Goal: Transaction & Acquisition: Book appointment/travel/reservation

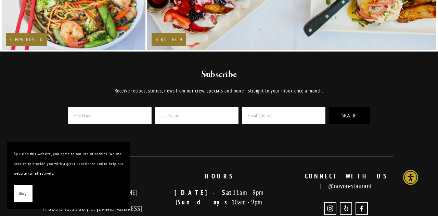
scroll to position [1087, 0]
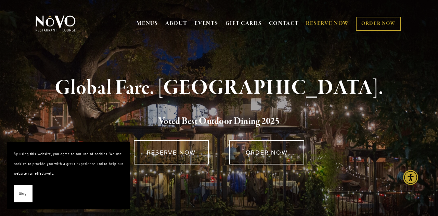
click at [326, 23] on link "RESERVE NOW" at bounding box center [327, 23] width 43 height 13
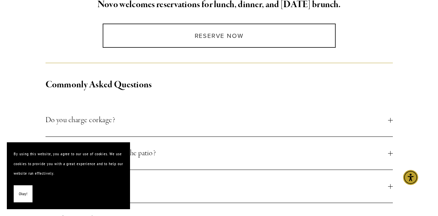
scroll to position [215, 0]
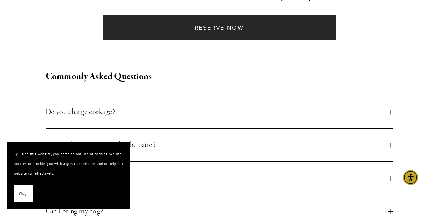
click at [218, 28] on link "Reserve Now" at bounding box center [219, 27] width 233 height 24
